Goal: Information Seeking & Learning: Learn about a topic

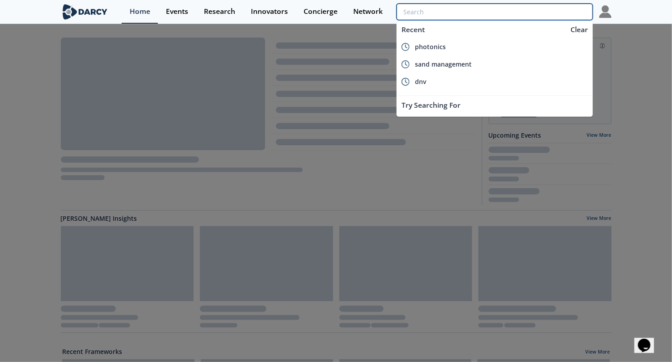
click at [536, 12] on input "search" at bounding box center [495, 12] width 196 height 17
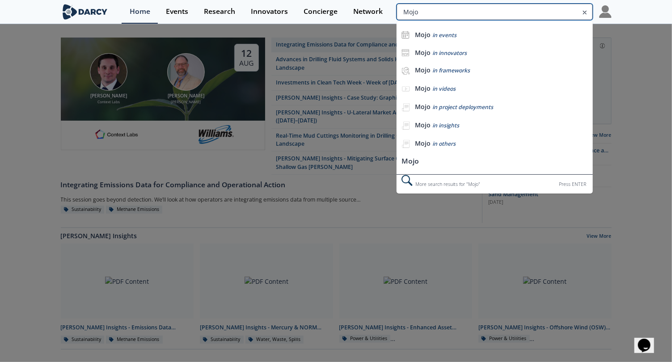
type input "Mojo"
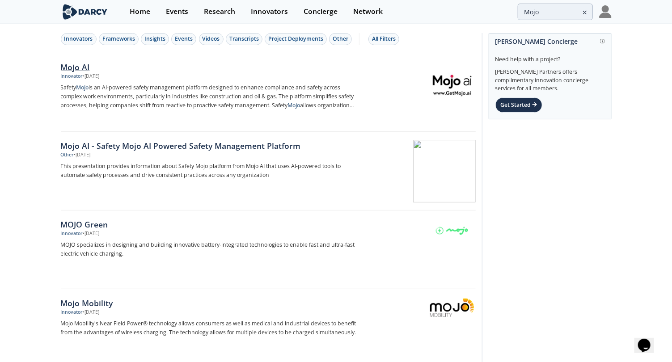
click at [79, 73] on div "Innovator" at bounding box center [72, 76] width 22 height 7
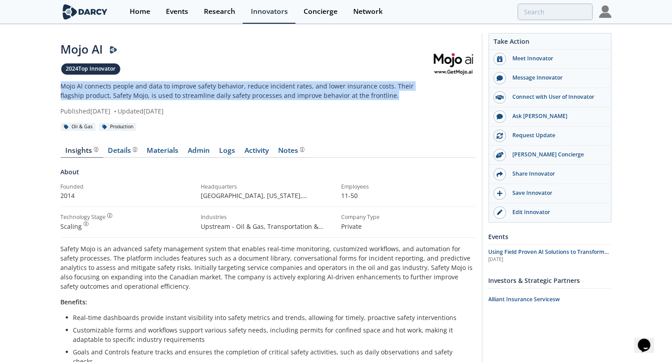
drag, startPoint x: 375, startPoint y: 96, endPoint x: 56, endPoint y: 89, distance: 319.5
click at [56, 89] on div "Mojo AI 2024 Top Innovator Mojo AI connects people and data to improve safety b…" at bounding box center [336, 325] width 672 height 600
copy p "Mojo AI connects people and data to improve safety behavior, reduce incident ra…"
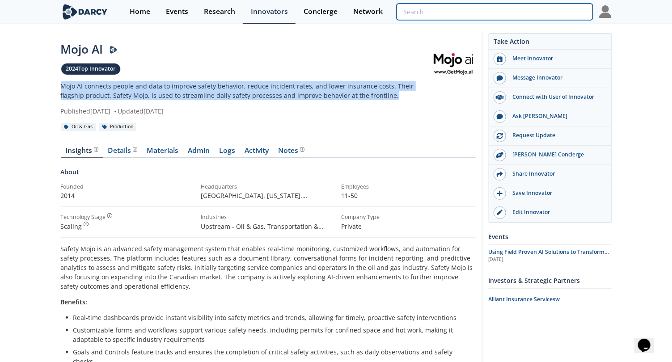
click at [539, 11] on input "search" at bounding box center [495, 12] width 196 height 17
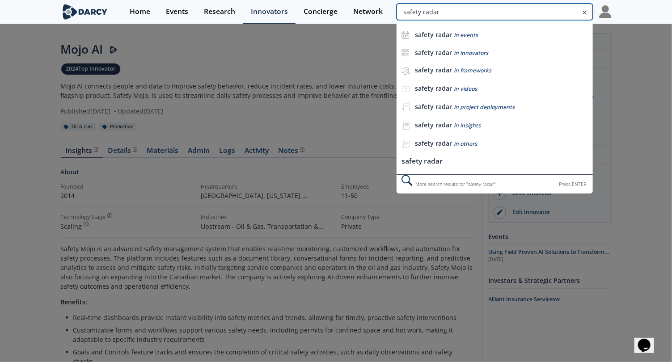
type input "safety radar"
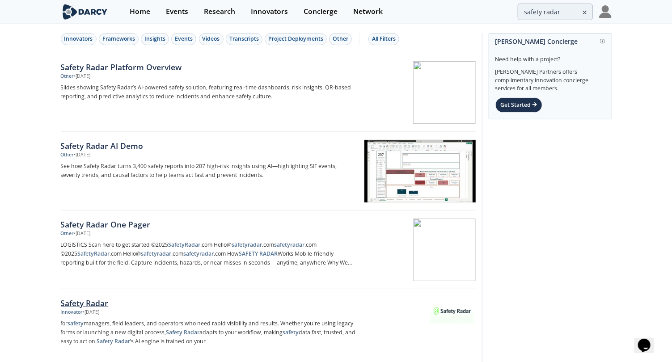
click at [95, 299] on div "Safety Radar" at bounding box center [209, 304] width 296 height 12
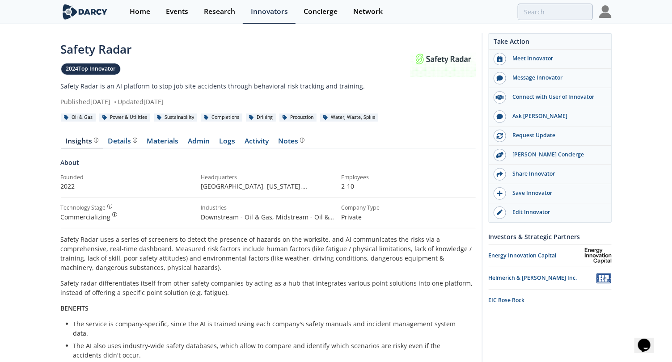
click at [293, 84] on p "Safety Radar is an AI platform to stop job site accidents through behavioral ri…" at bounding box center [236, 85] width 350 height 9
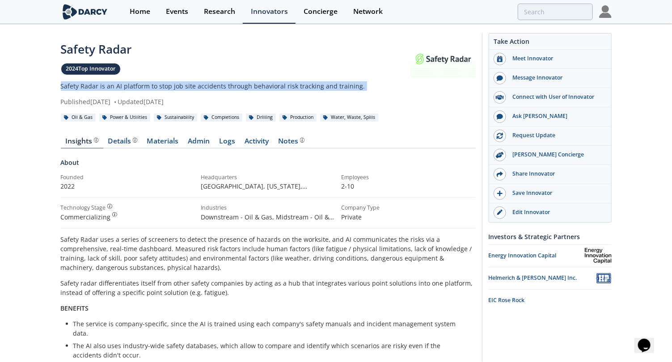
click at [293, 84] on p "Safety Radar is an AI platform to stop job site accidents through behavioral ri…" at bounding box center [236, 85] width 350 height 9
copy div "Safety Radar is an AI platform to stop job site accidents through behavioral ri…"
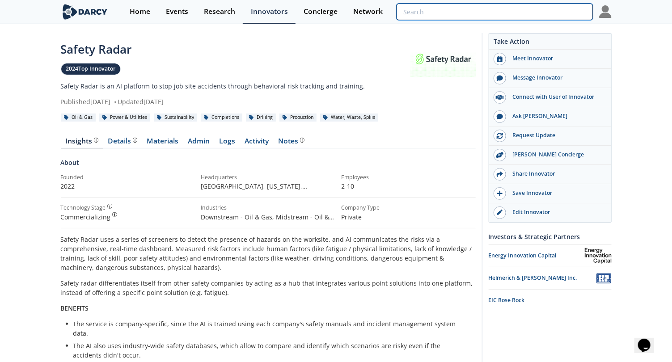
click at [561, 14] on input "search" at bounding box center [495, 12] width 196 height 17
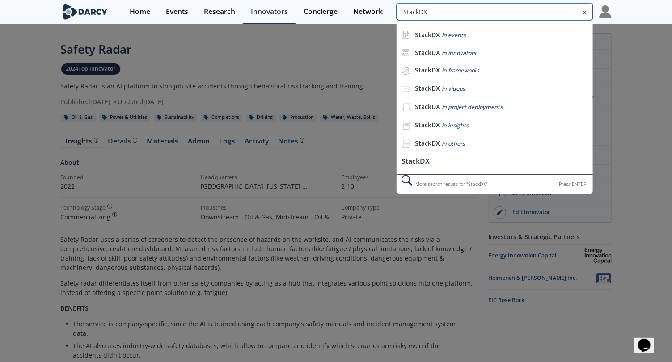
type input "StackDX"
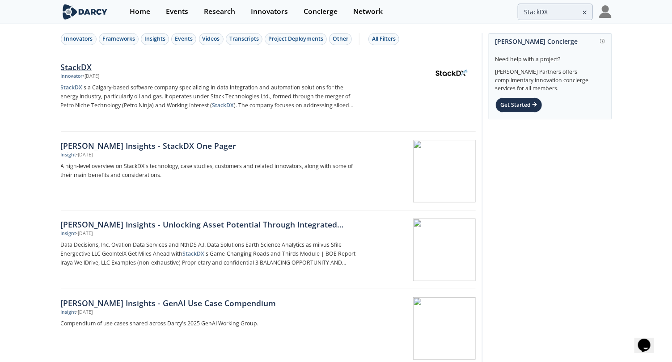
click at [81, 65] on div "StackDX" at bounding box center [209, 67] width 296 height 12
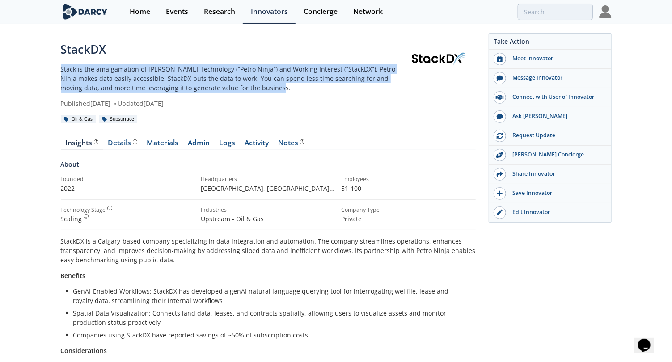
drag, startPoint x: 257, startPoint y: 90, endPoint x: 53, endPoint y: 70, distance: 204.5
click at [53, 70] on div "StackDX Stack is the amalgamation of [PERSON_NAME] Technology (“Petro Ninja”) a…" at bounding box center [336, 319] width 672 height 588
copy p "Stack is the amalgamation of [PERSON_NAME] Technology (“Petro Ninja”) and Worki…"
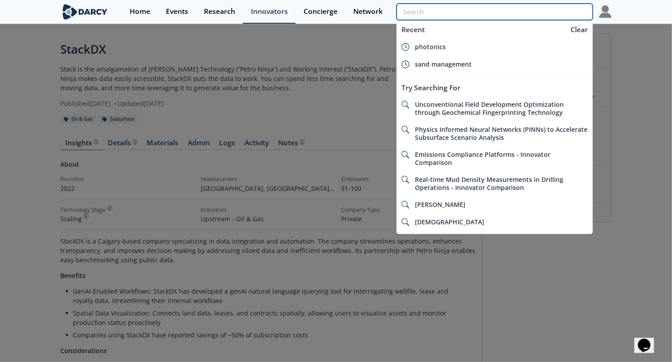
click at [541, 18] on input "search" at bounding box center [495, 12] width 196 height 17
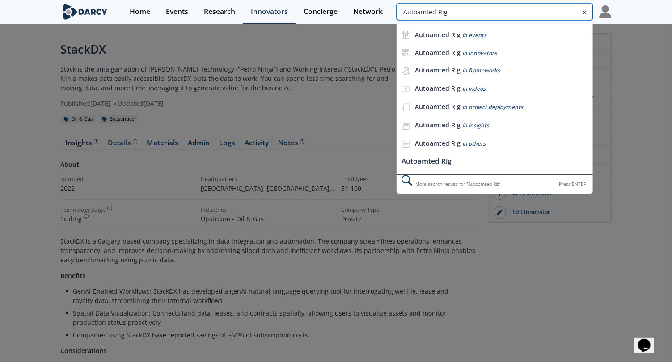
type input "Autoamted Rig"
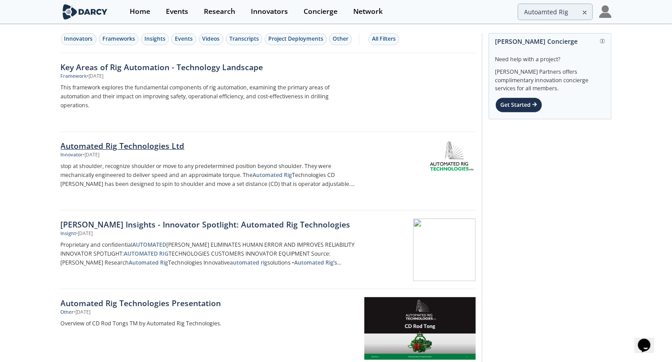
click at [183, 140] on div "Automated Rig Technologies Ltd" at bounding box center [209, 146] width 296 height 12
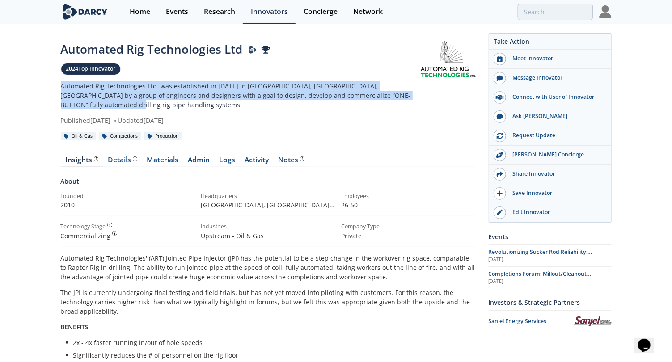
drag, startPoint x: 408, startPoint y: 95, endPoint x: 58, endPoint y: 80, distance: 350.2
click at [58, 80] on div "Automated Rig Technologies Ltd [PERSON_NAME] Presenter 2024 Top Innovator Autom…" at bounding box center [336, 329] width 672 height 608
copy p "Automated Rig Technologies Ltd. was established in [DATE] in [GEOGRAPHIC_DATA],…"
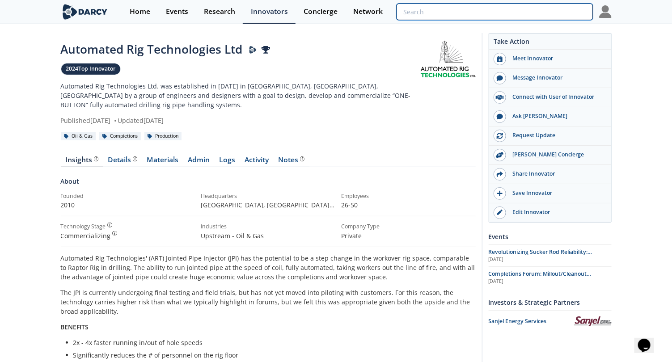
click at [531, 15] on input "search" at bounding box center [495, 12] width 196 height 17
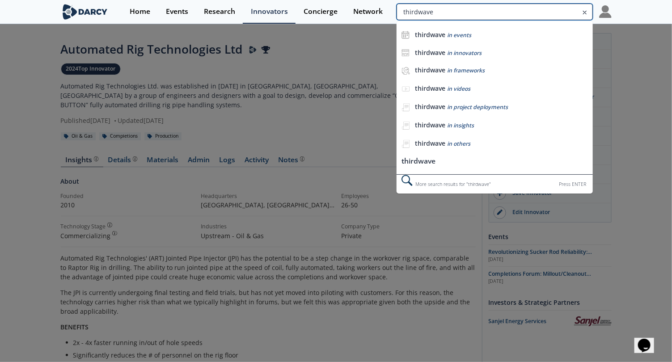
type input "thirdwave"
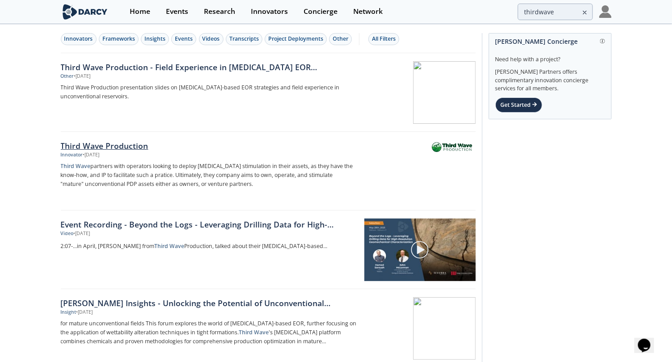
click at [118, 144] on div "Third Wave Production" at bounding box center [209, 146] width 296 height 12
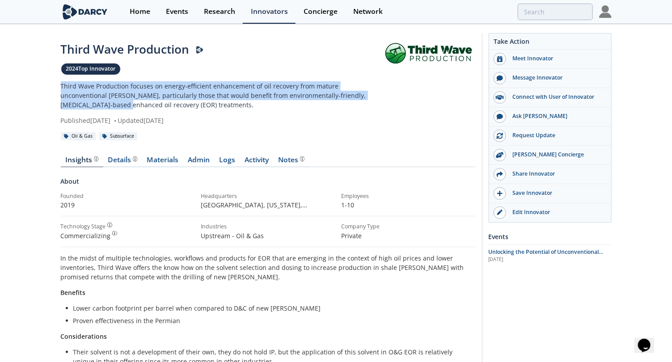
drag, startPoint x: 372, startPoint y: 95, endPoint x: 46, endPoint y: 90, distance: 325.7
click at [44, 89] on div "Third Wave Production 2024 Top Innovator Third Wave Production focuses on energ…" at bounding box center [336, 294] width 672 height 538
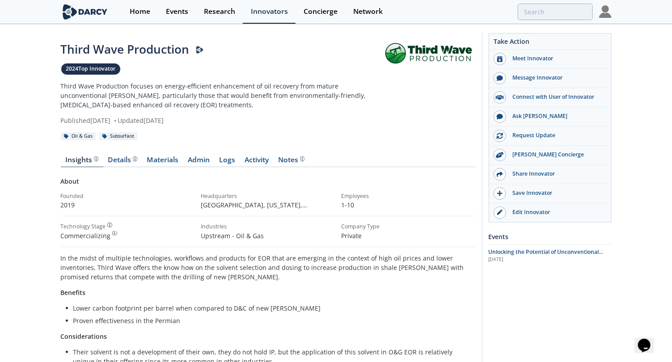
drag, startPoint x: 46, startPoint y: 90, endPoint x: 144, endPoint y: 106, distance: 99.4
click at [144, 106] on p "Third Wave Production focuses on energy-efficient enhancement of oil recovery f…" at bounding box center [221, 95] width 321 height 28
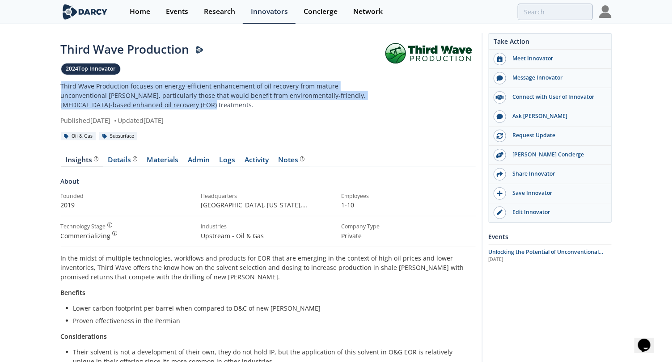
drag, startPoint x: 159, startPoint y: 100, endPoint x: 47, endPoint y: 83, distance: 114.1
click at [47, 83] on div "Third Wave Production 2024 Top Innovator Third Wave Production focuses on energ…" at bounding box center [336, 294] width 672 height 538
copy p "Third Wave Production focuses on energy-efficient enhancement of oil recovery f…"
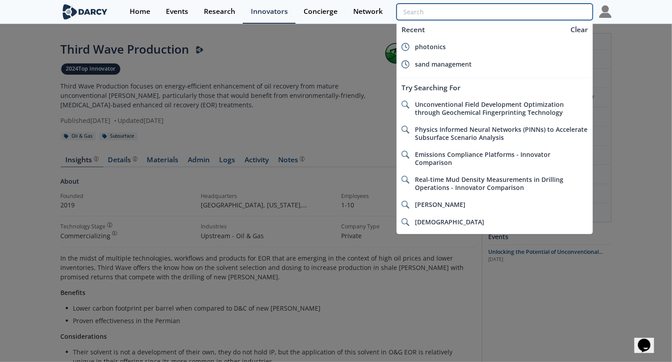
click at [536, 17] on input "search" at bounding box center [495, 12] width 196 height 17
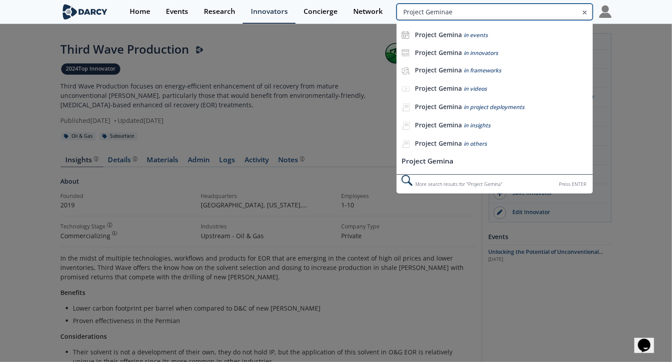
type input "Project Geminae"
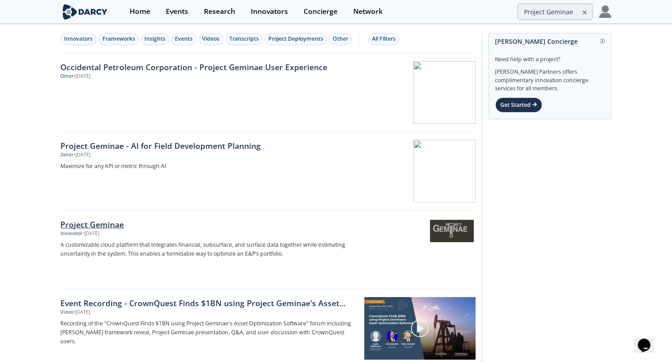
click at [118, 220] on div "Project Geminae" at bounding box center [209, 225] width 296 height 12
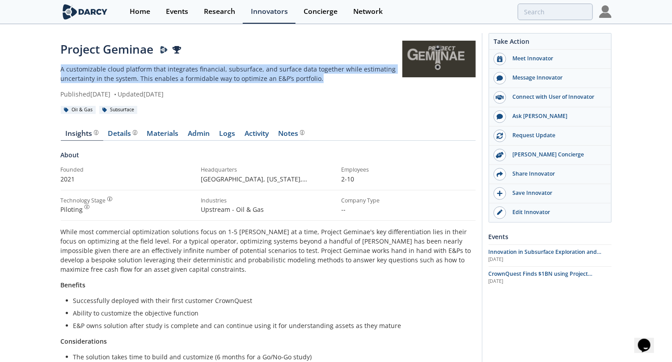
drag, startPoint x: 321, startPoint y: 78, endPoint x: 25, endPoint y: 67, distance: 296.4
click at [25, 67] on div "Project Geminae A customizable cloud platform that integrates financial, subsur…" at bounding box center [336, 334] width 672 height 619
copy p "A customizable cloud platform that integrates financial, subsurface, and surfac…"
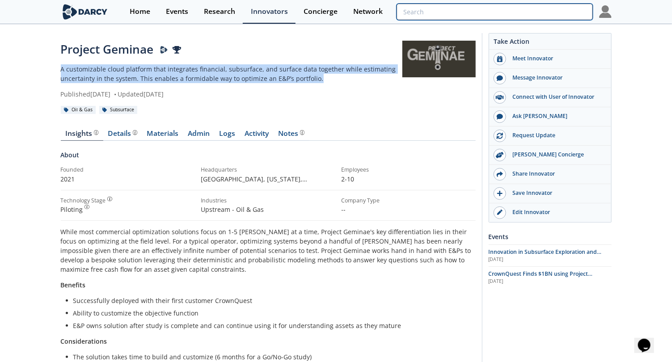
click at [537, 7] on input "search" at bounding box center [495, 12] width 196 height 17
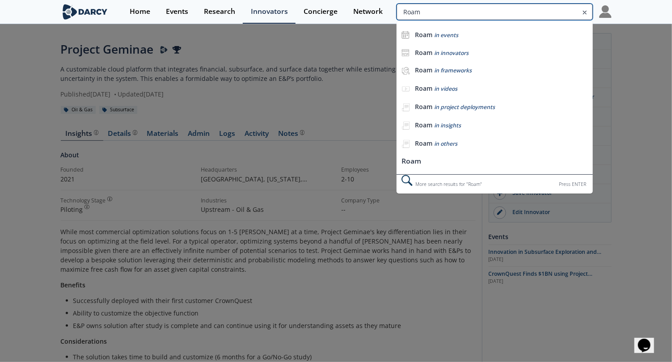
type input "Roam"
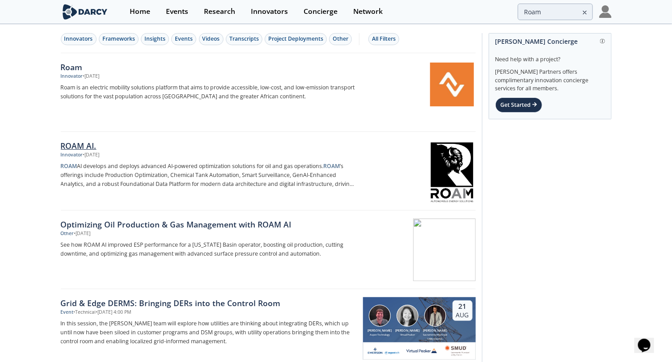
click at [86, 144] on div "ROAM AI." at bounding box center [209, 146] width 296 height 12
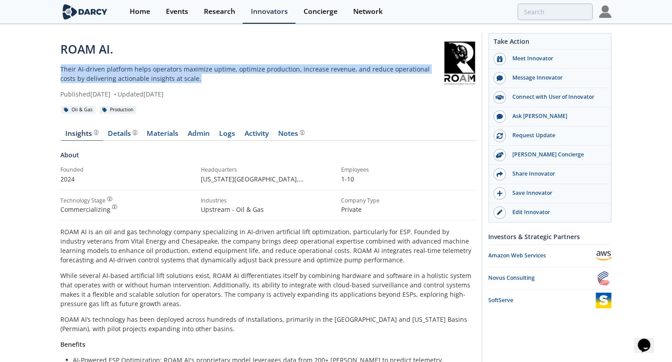
drag, startPoint x: 179, startPoint y: 80, endPoint x: 53, endPoint y: 72, distance: 126.8
click at [53, 72] on div "ROAM AI. Their AI-driven platform helps operators maximize uptime, optimize pro…" at bounding box center [336, 350] width 672 height 650
copy p "Their AI-driven platform helps operators maximize uptime, optimize production, …"
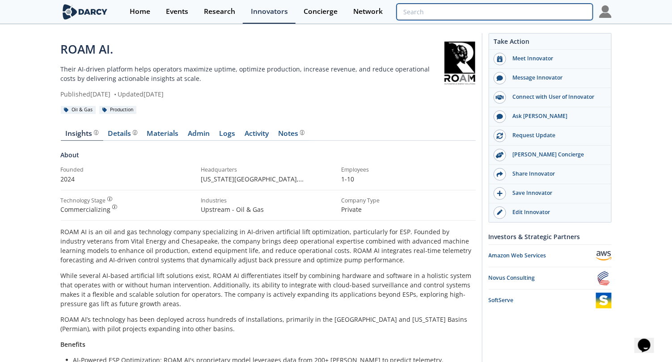
click at [553, 7] on input "search" at bounding box center [495, 12] width 196 height 17
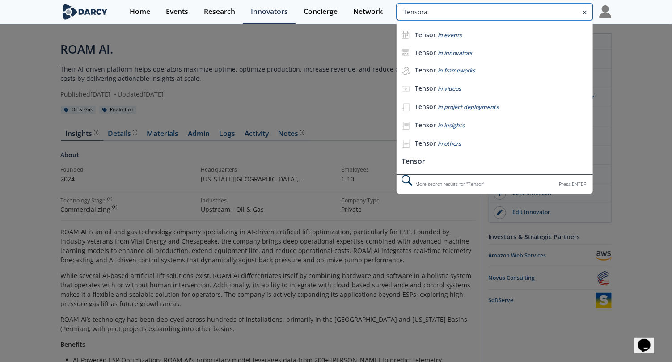
type input "Tensora"
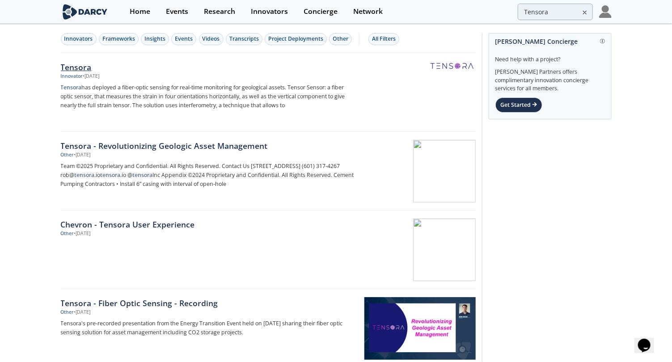
click at [96, 66] on div "Tensora" at bounding box center [209, 67] width 296 height 12
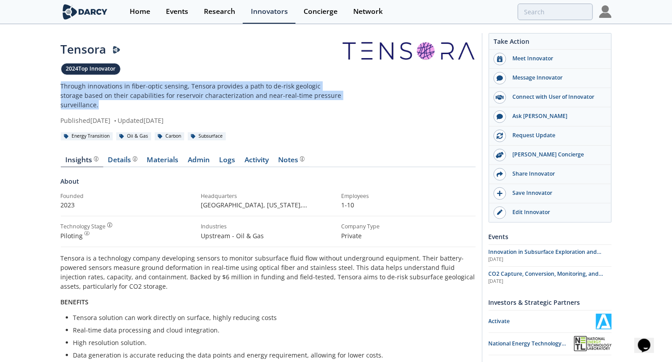
drag, startPoint x: 123, startPoint y: 106, endPoint x: 55, endPoint y: 86, distance: 71.1
click at [55, 86] on div "Tensora 2024 Top Innovator Through innovations in fiber-optic sensing, Tensora …" at bounding box center [336, 316] width 672 height 583
copy p "Through innovations in fiber-optic sensing, Tensora provides a path to de-risk …"
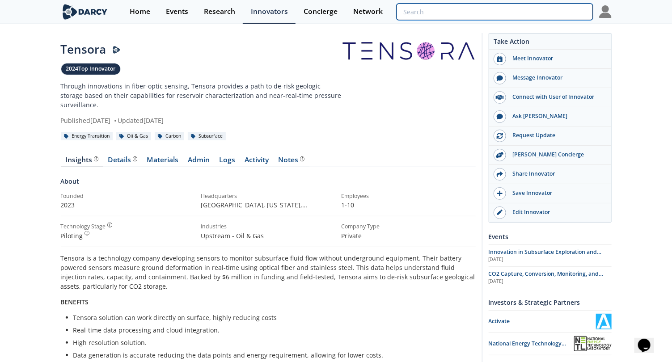
click at [537, 8] on input "search" at bounding box center [495, 12] width 196 height 17
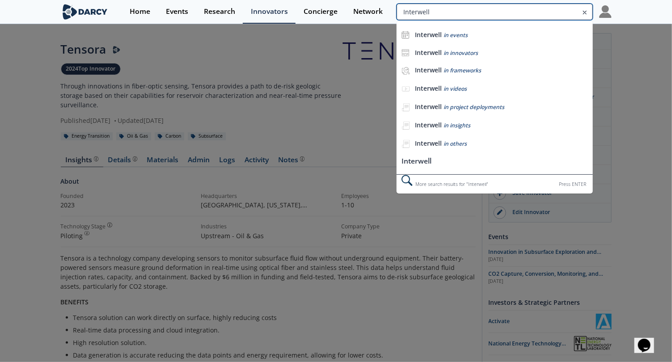
type input "Interwell"
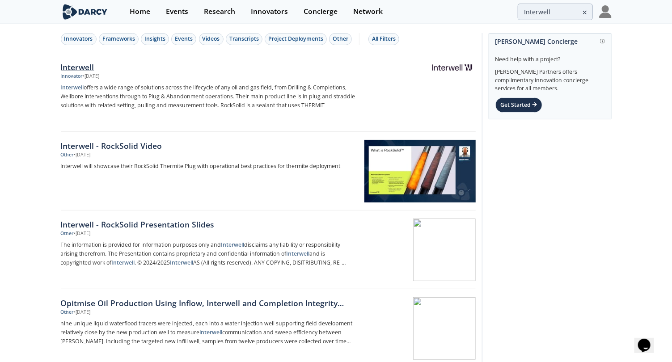
click at [87, 64] on div "Interwell" at bounding box center [209, 67] width 296 height 12
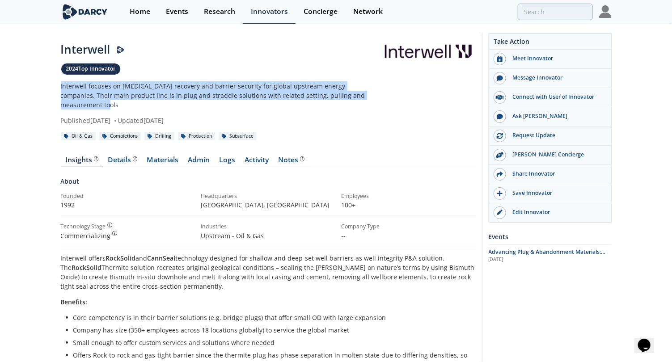
drag, startPoint x: 375, startPoint y: 93, endPoint x: 40, endPoint y: 86, distance: 335.1
copy p "Interwell focuses on [MEDICAL_DATA] recovery and barrier security for global up…"
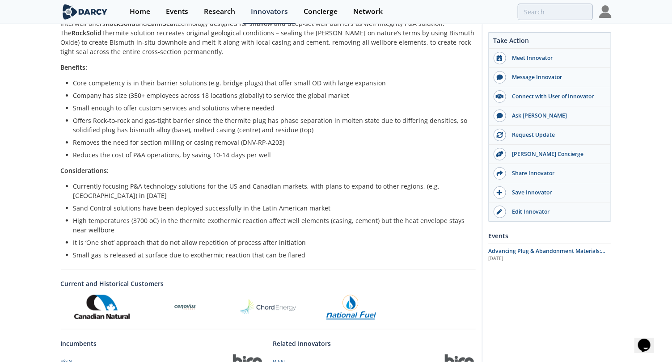
scroll to position [223, 0]
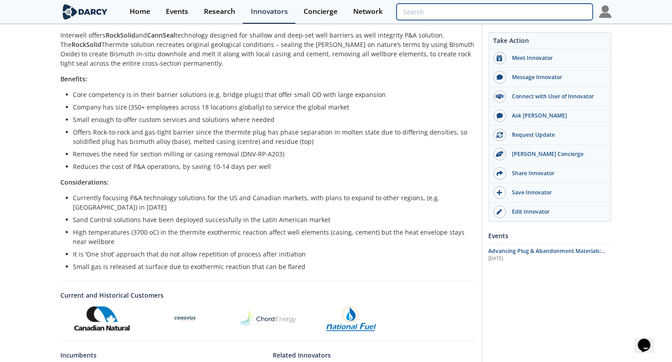
click at [536, 16] on input "search" at bounding box center [495, 12] width 196 height 17
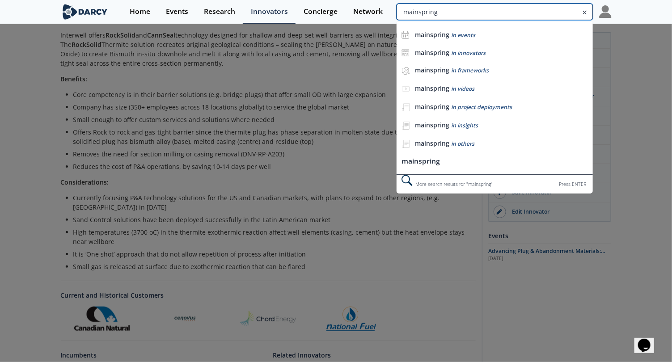
type input "mainspring"
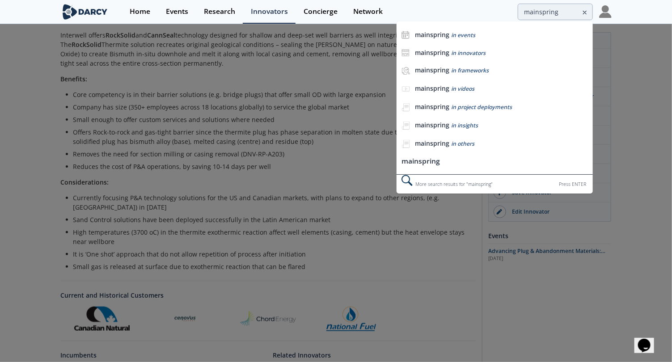
scroll to position [0, 0]
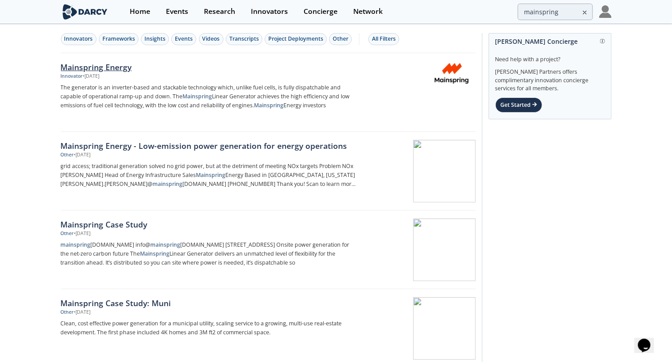
click at [122, 68] on div "Mainspring Energy" at bounding box center [209, 67] width 296 height 12
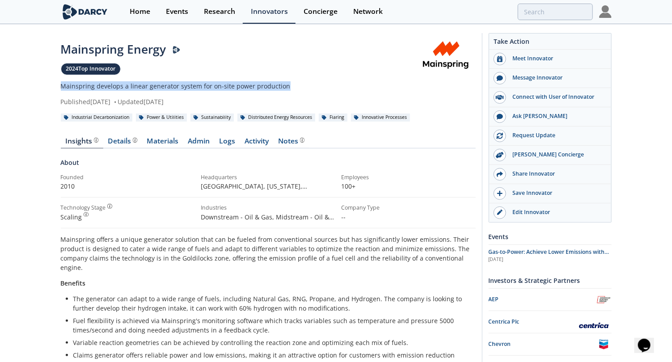
drag, startPoint x: 289, startPoint y: 81, endPoint x: 58, endPoint y: 86, distance: 231.8
copy p "Mainspring develops a linear generator system for on-site power production"
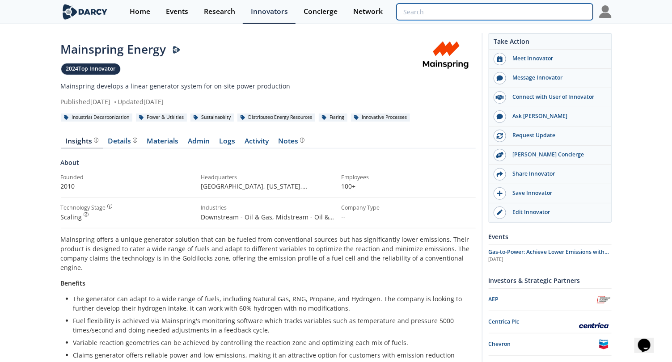
click at [545, 11] on input "search" at bounding box center [495, 12] width 196 height 17
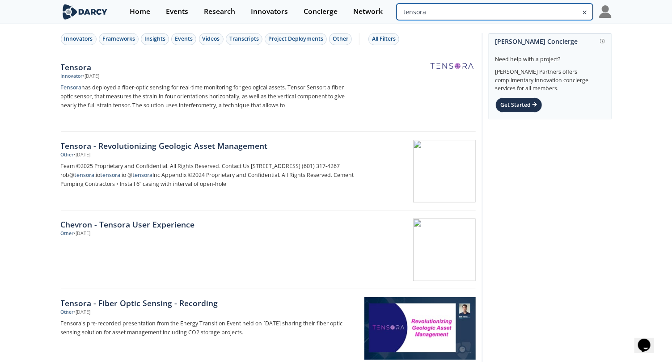
click at [534, 18] on input "tensora" at bounding box center [495, 12] width 196 height 17
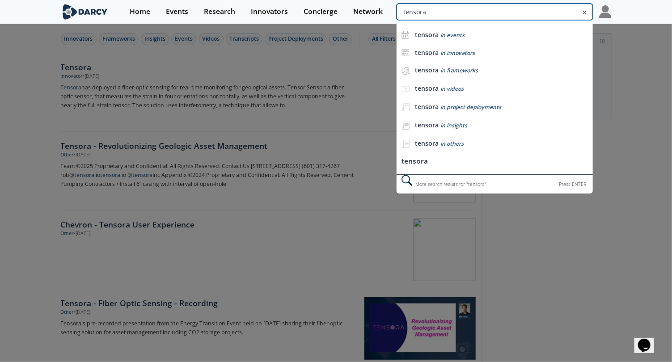
click at [534, 18] on input "tensora" at bounding box center [495, 12] width 196 height 17
type input "Roam"
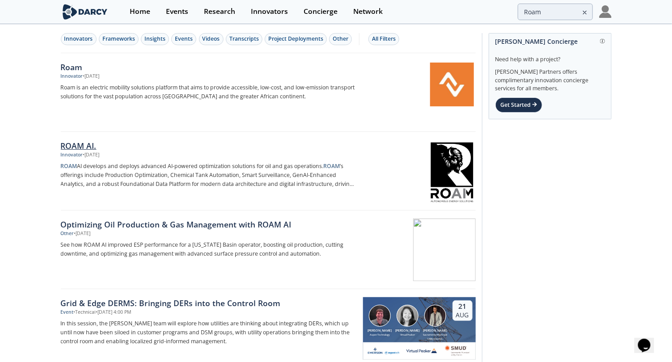
click at [82, 142] on div "ROAM AI." at bounding box center [209, 146] width 296 height 12
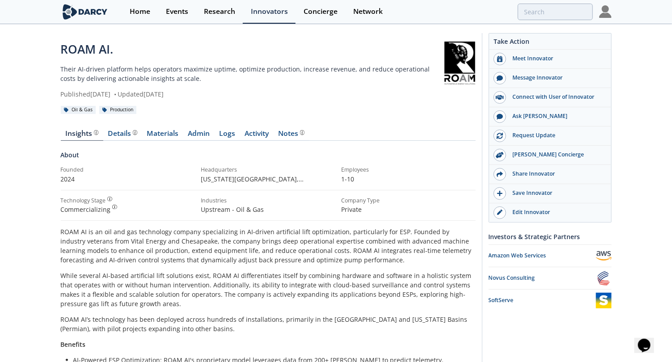
click at [465, 58] on link at bounding box center [460, 63] width 32 height 45
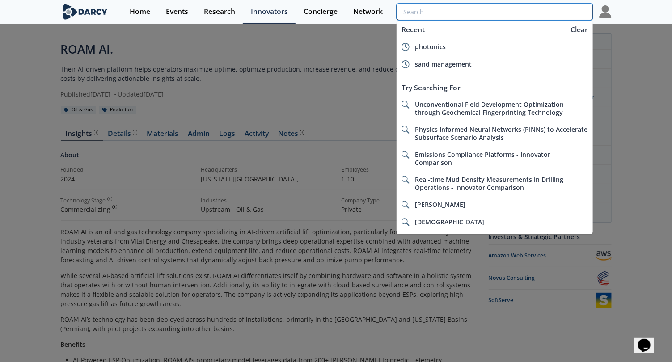
click at [552, 8] on input "search" at bounding box center [495, 12] width 196 height 17
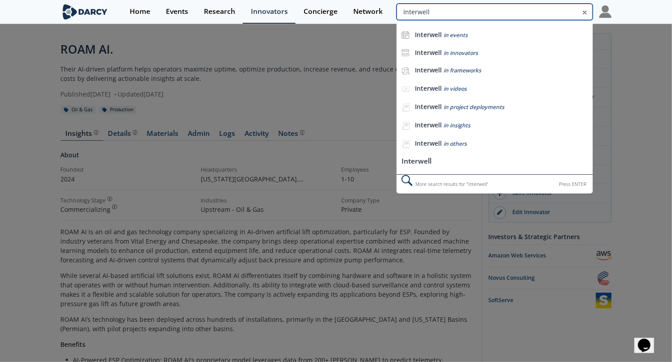
type input "Interwell"
